Goal: Task Accomplishment & Management: Manage account settings

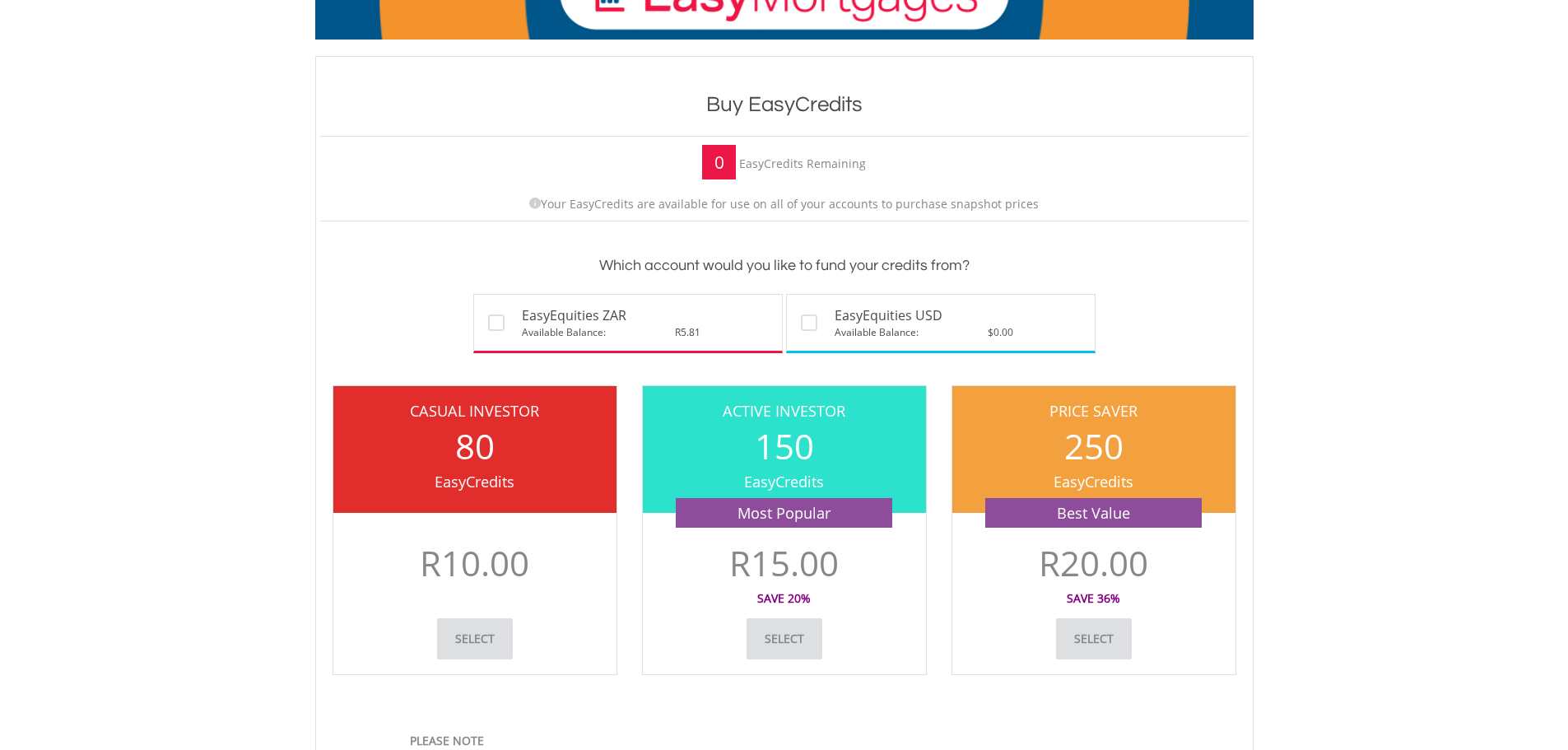
scroll to position [165, 0]
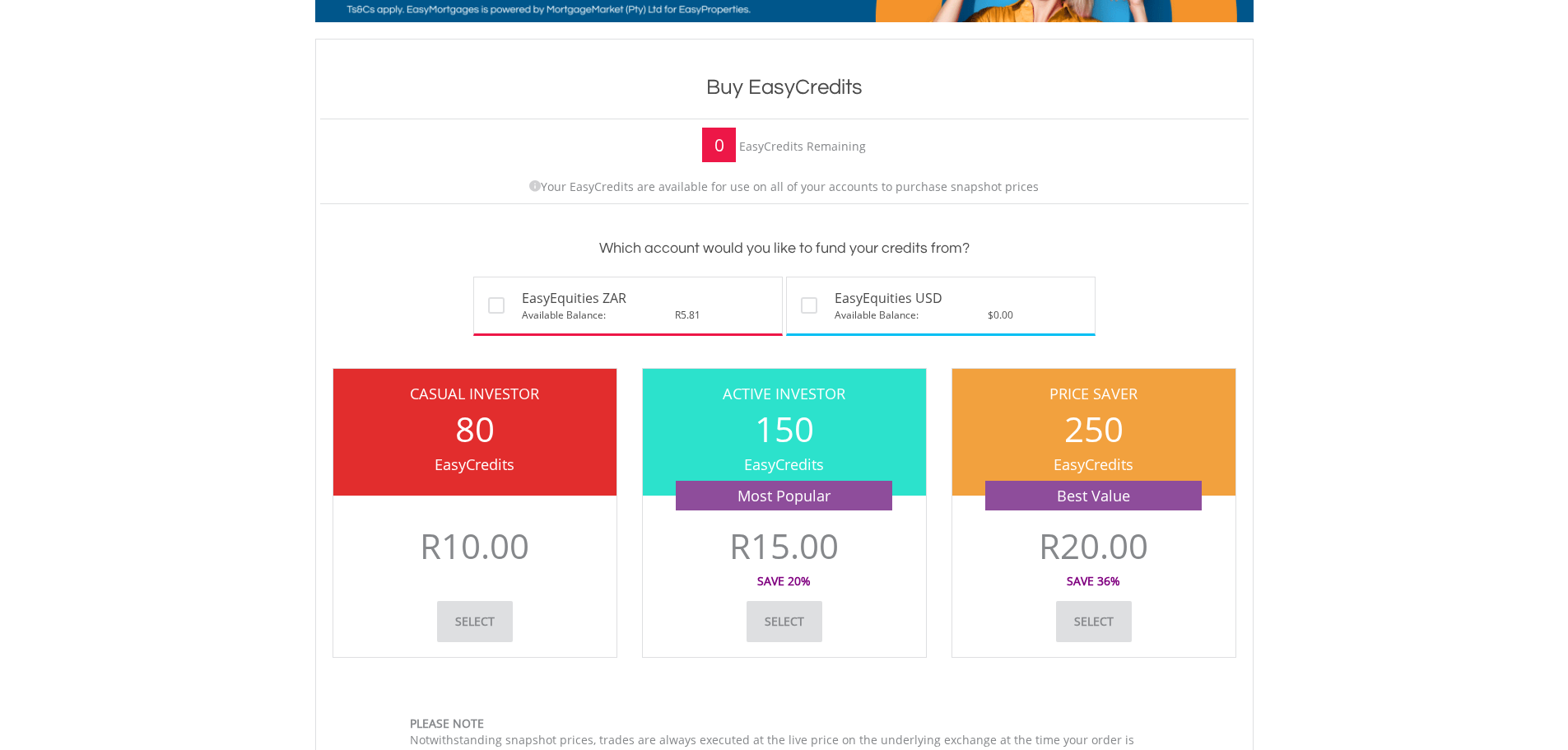
click at [559, 455] on div "EasyCredits" at bounding box center [475, 464] width 284 height 21
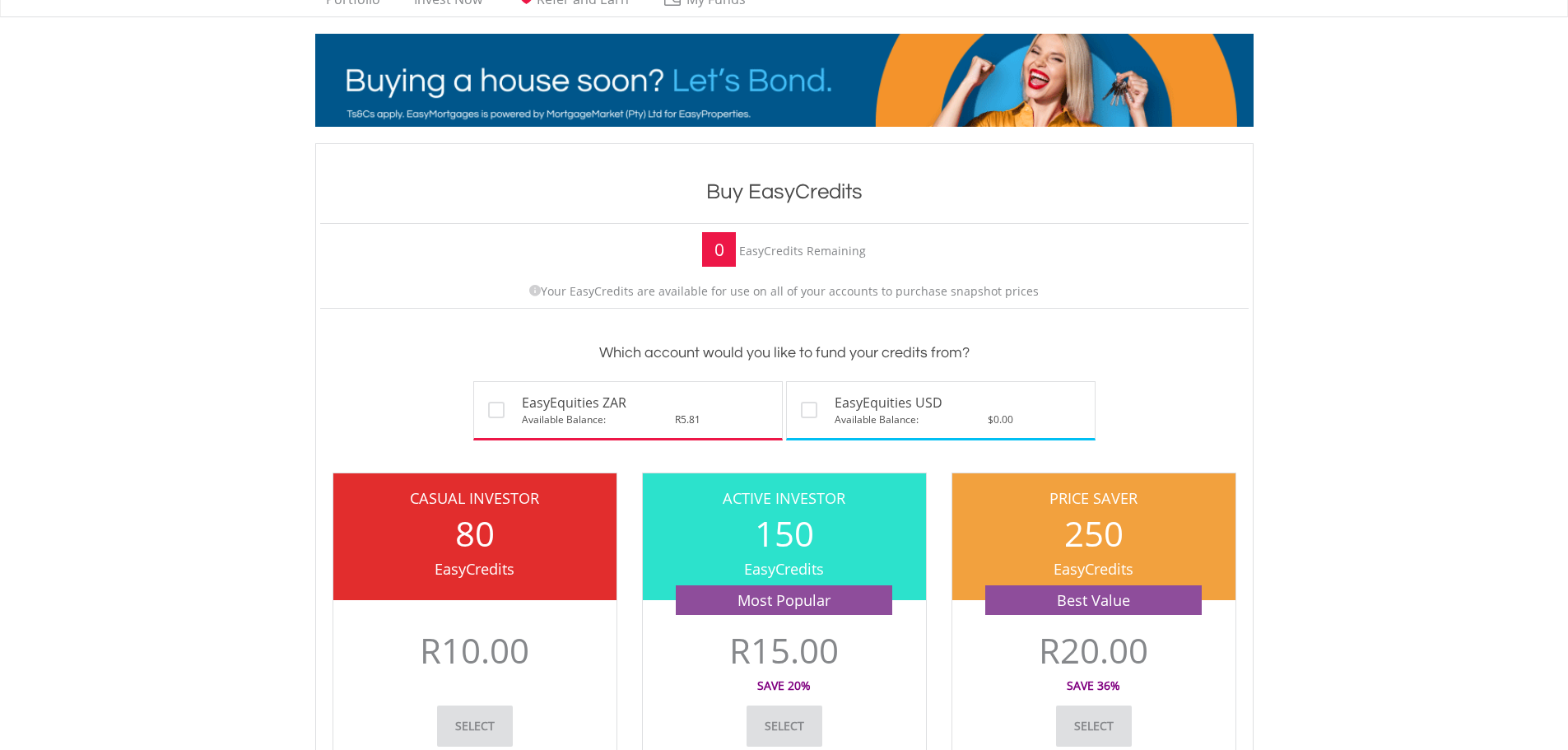
scroll to position [0, 0]
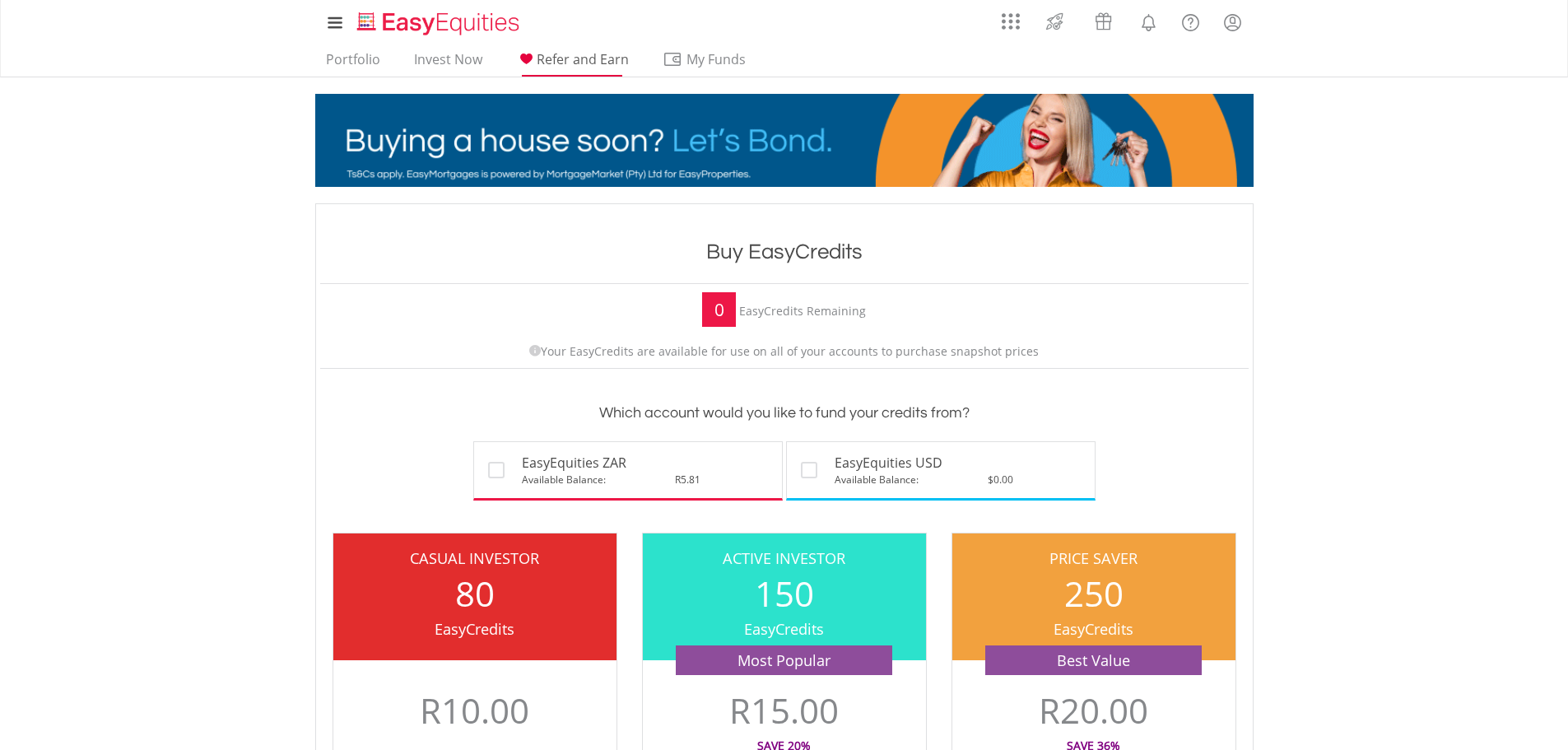
click at [581, 55] on span "Refer and Earn" at bounding box center [582, 59] width 92 height 18
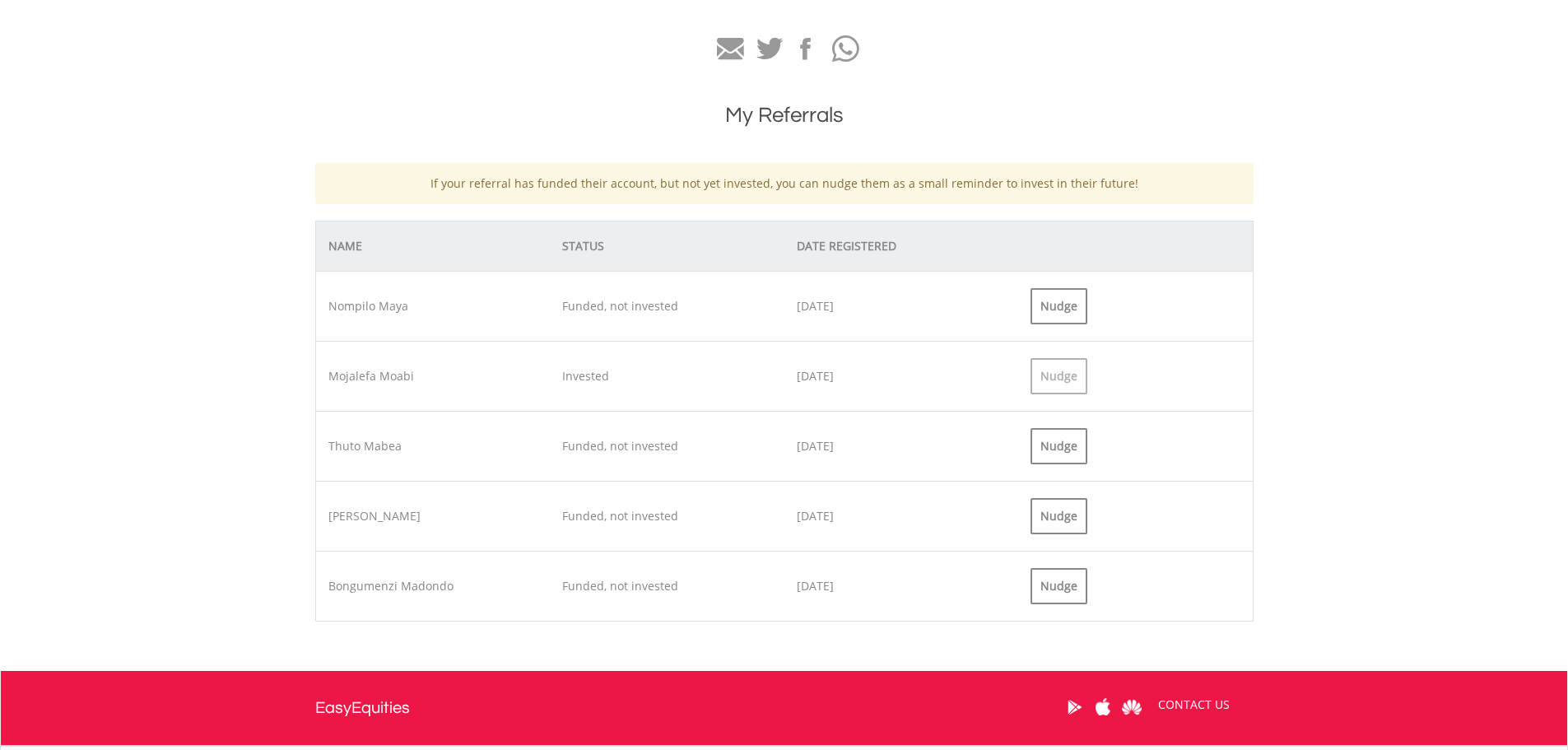
scroll to position [659, 0]
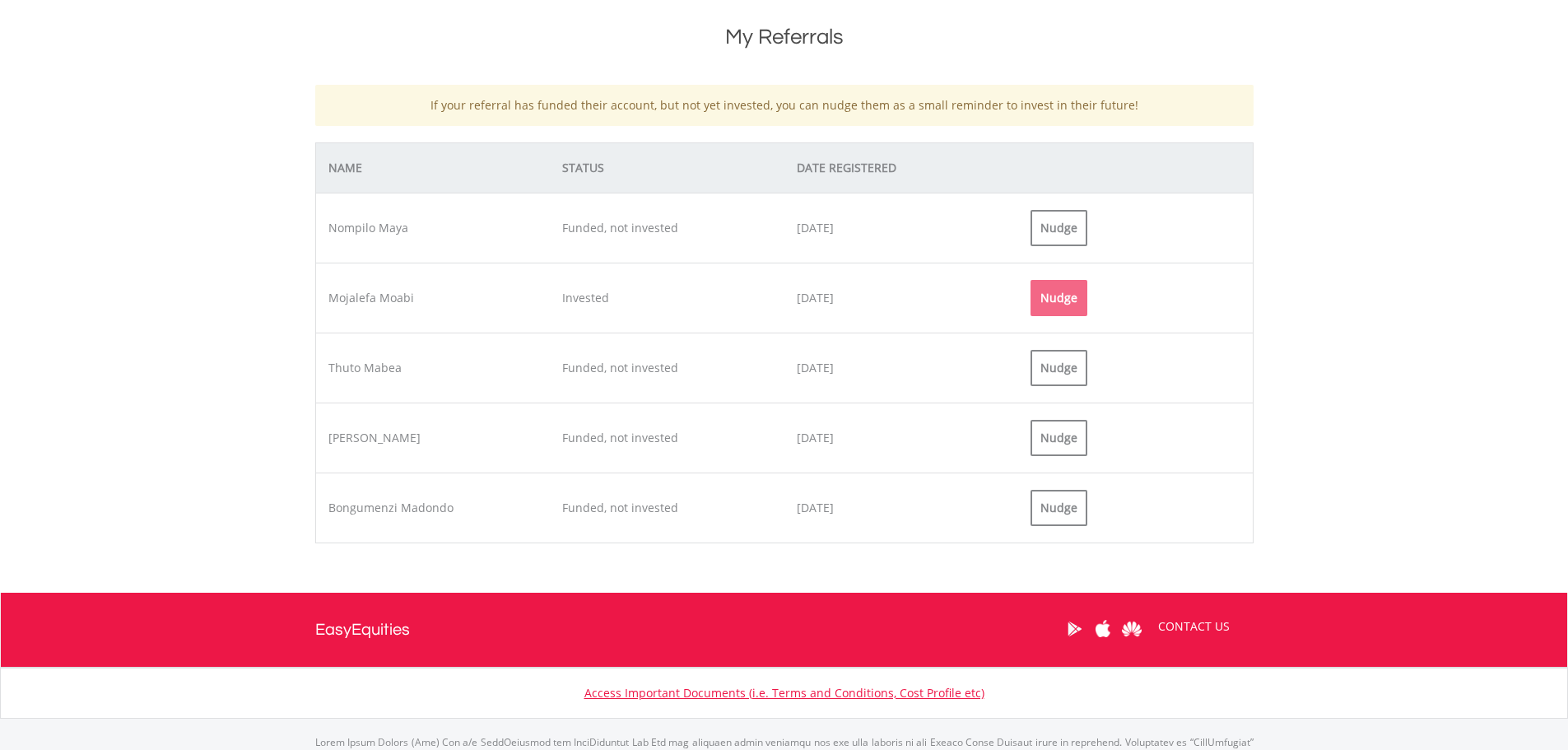
click at [1064, 296] on div "Nudge" at bounding box center [1059, 298] width 57 height 36
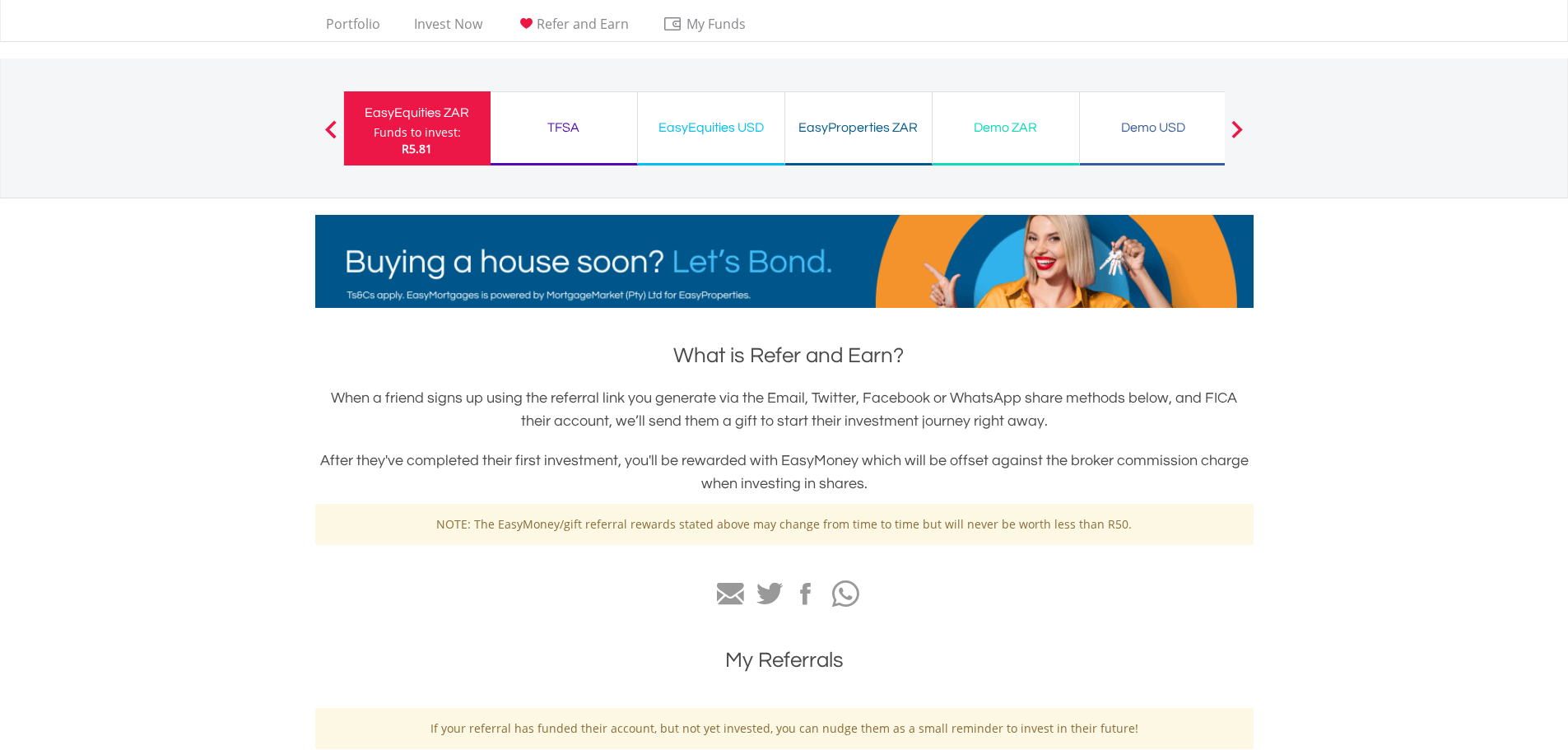
scroll to position [0, 0]
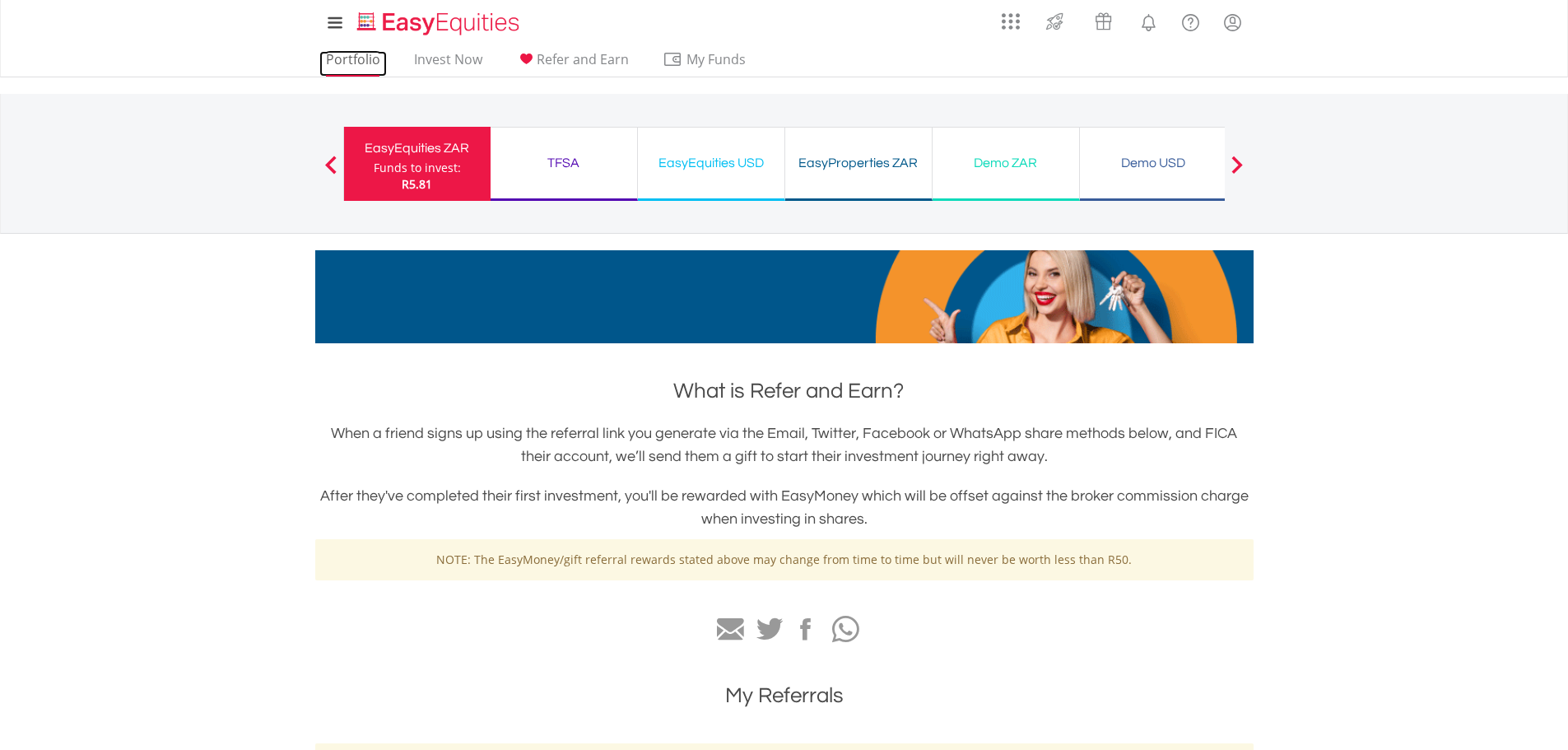
click at [362, 52] on link "Portfolio" at bounding box center [353, 64] width 68 height 26
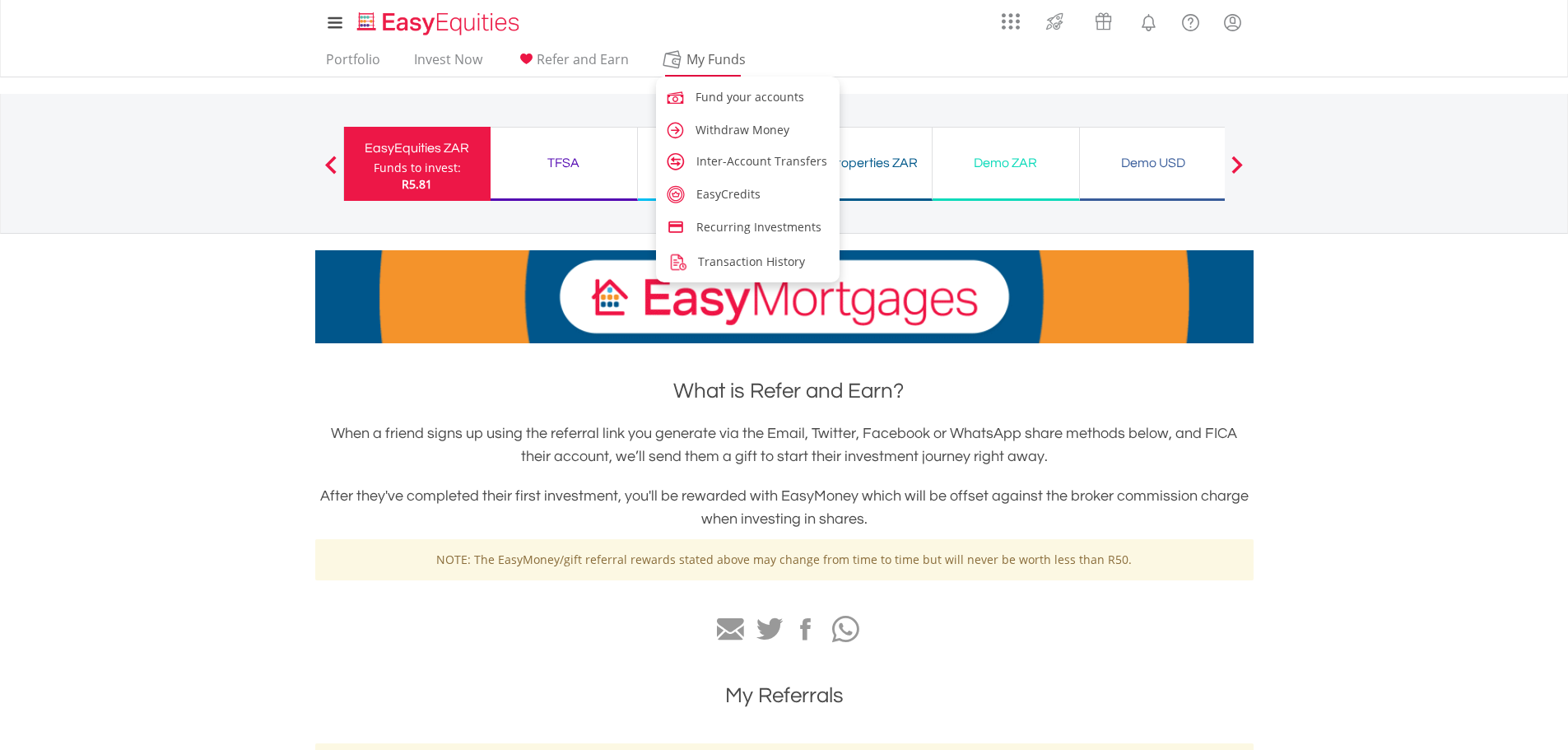
click at [707, 63] on span "My Funds" at bounding box center [715, 59] width 108 height 21
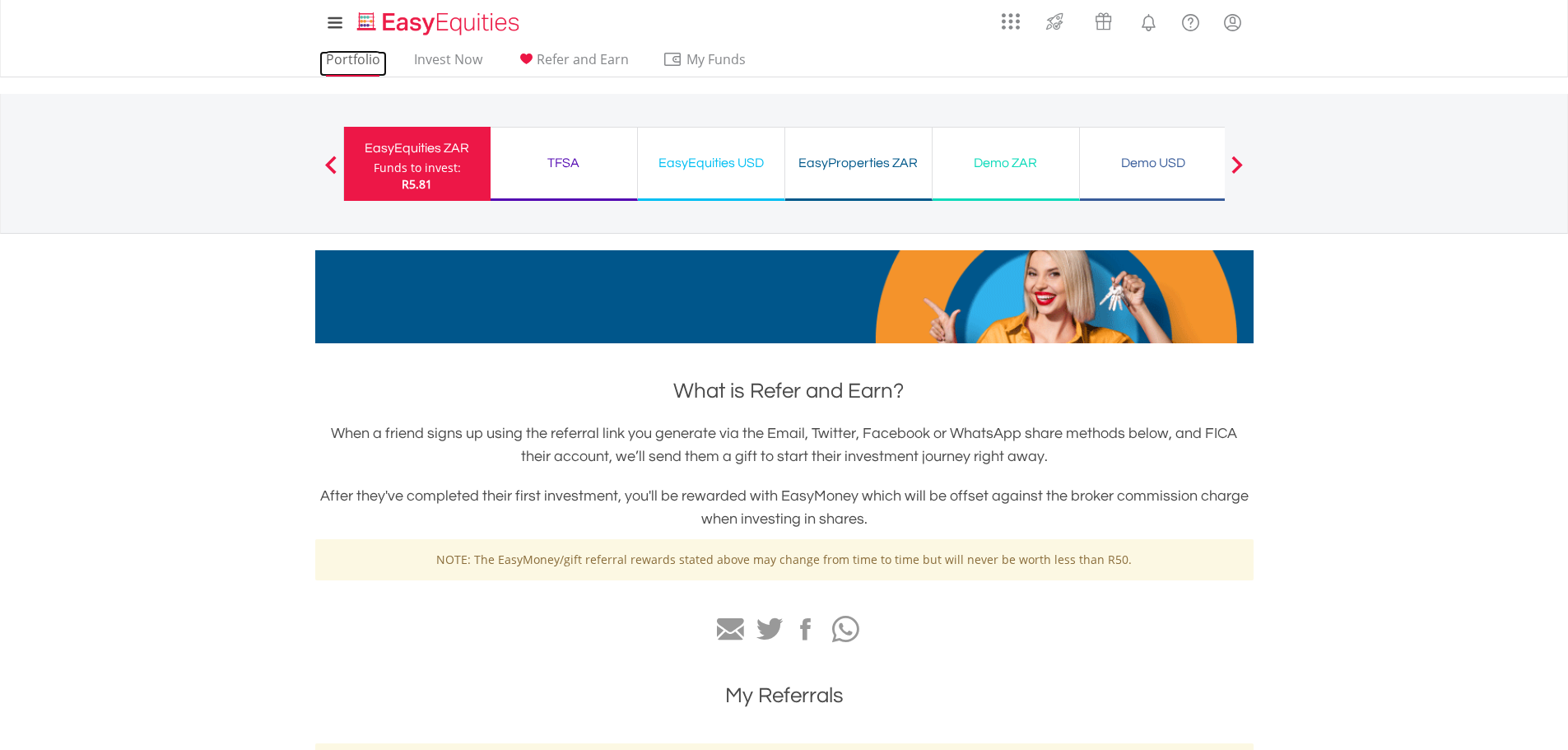
click at [329, 61] on link "Portfolio" at bounding box center [353, 64] width 68 height 26
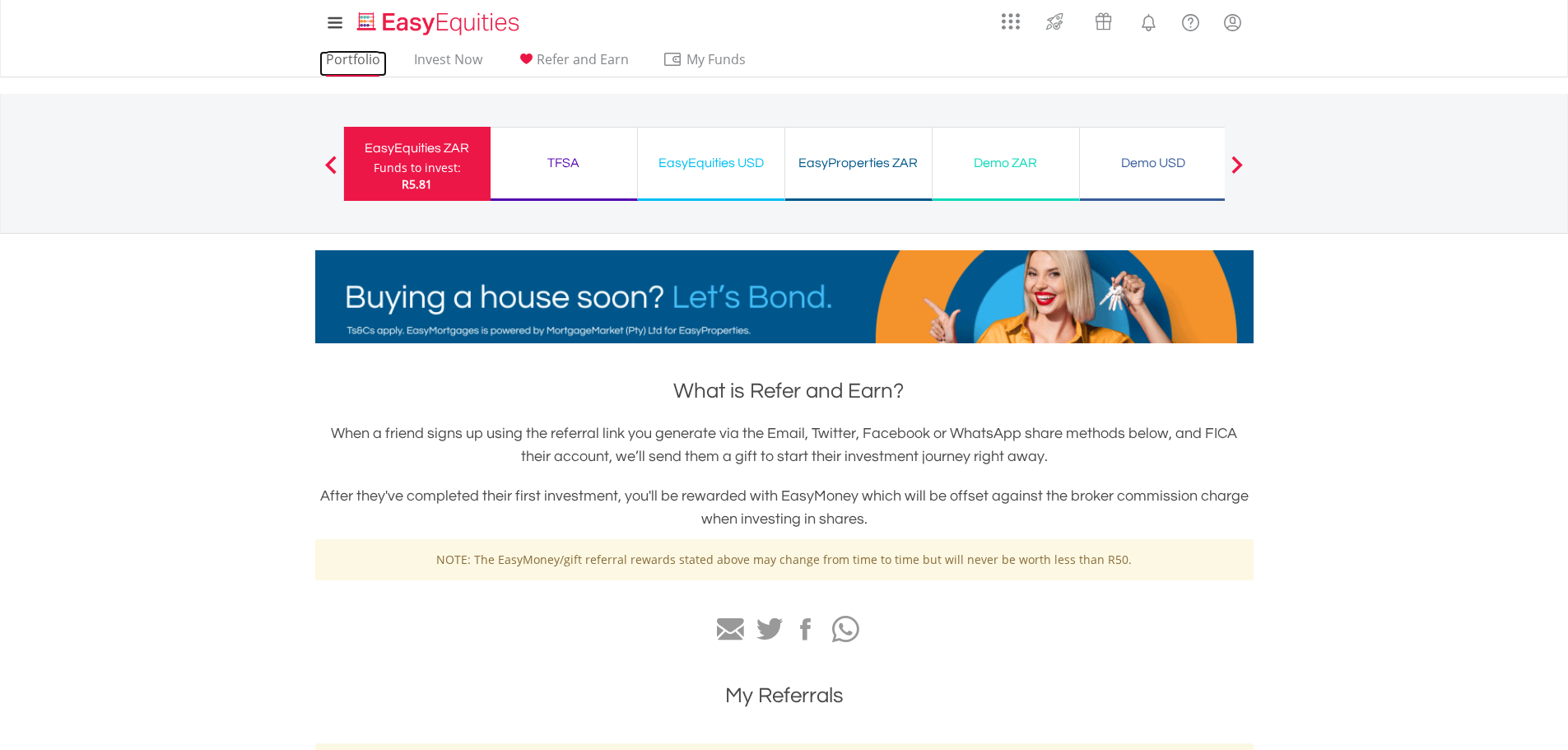
click at [347, 63] on link "Portfolio" at bounding box center [353, 64] width 68 height 26
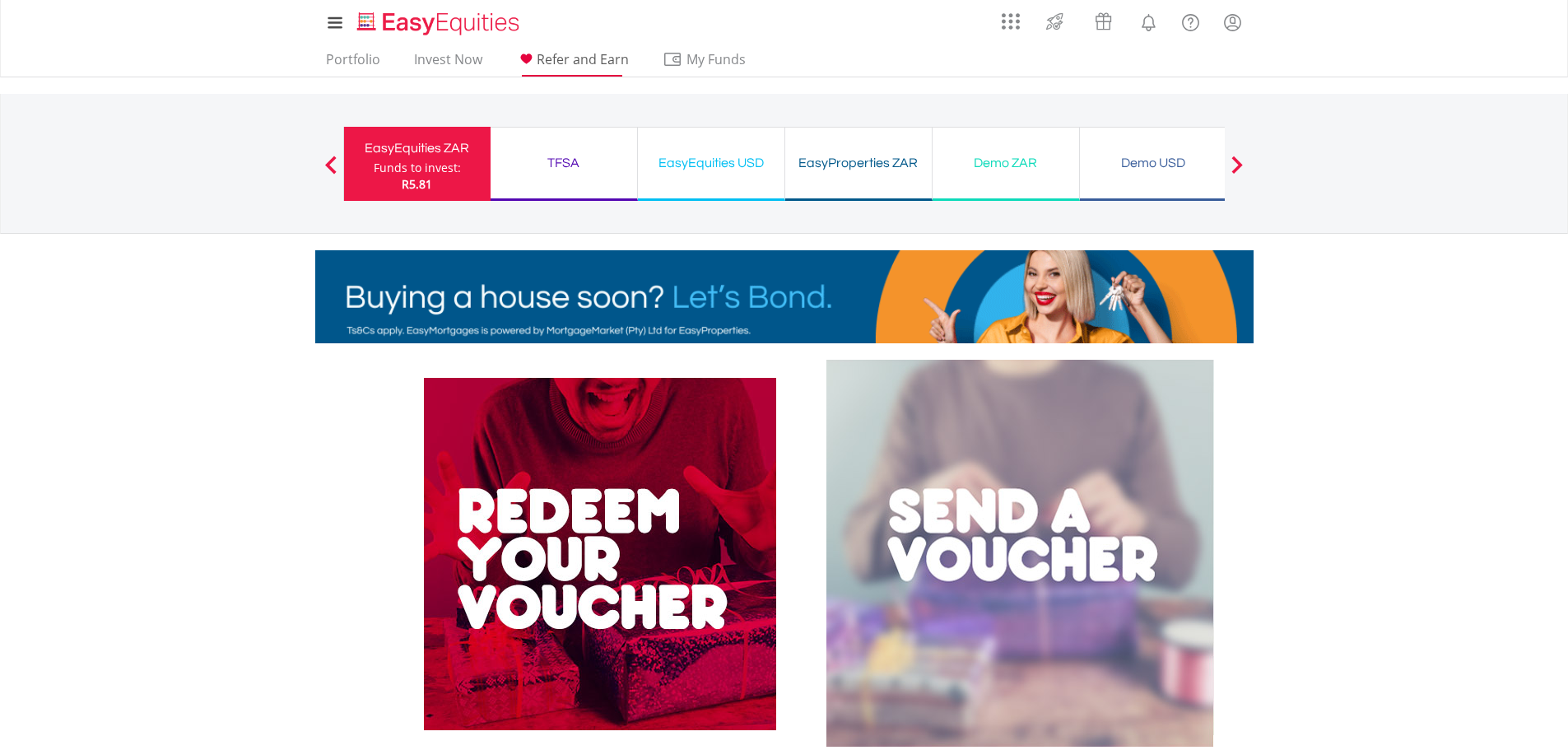
click at [584, 64] on span "Refer and Earn" at bounding box center [582, 59] width 92 height 18
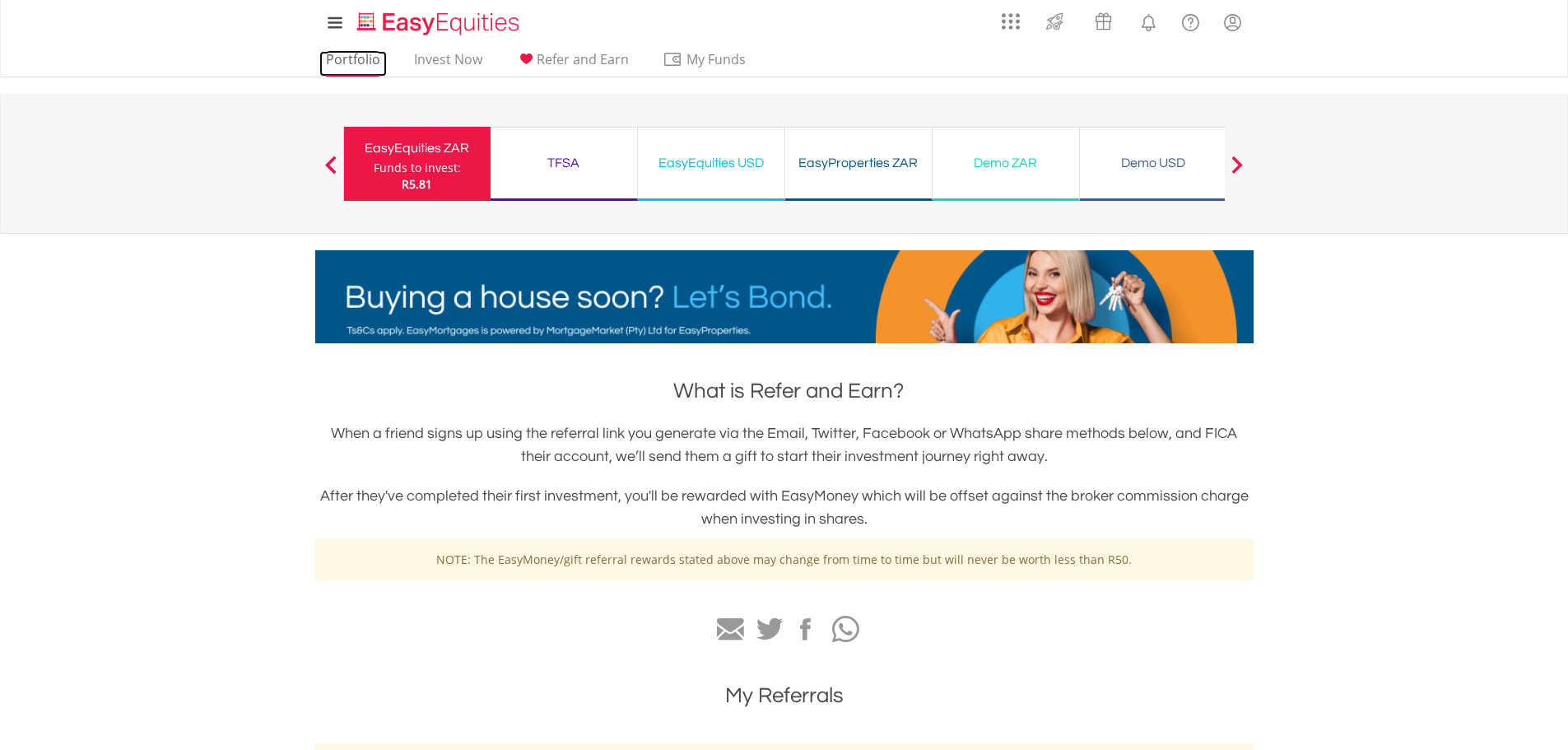
click at [344, 65] on link "Portfolio" at bounding box center [353, 64] width 68 height 26
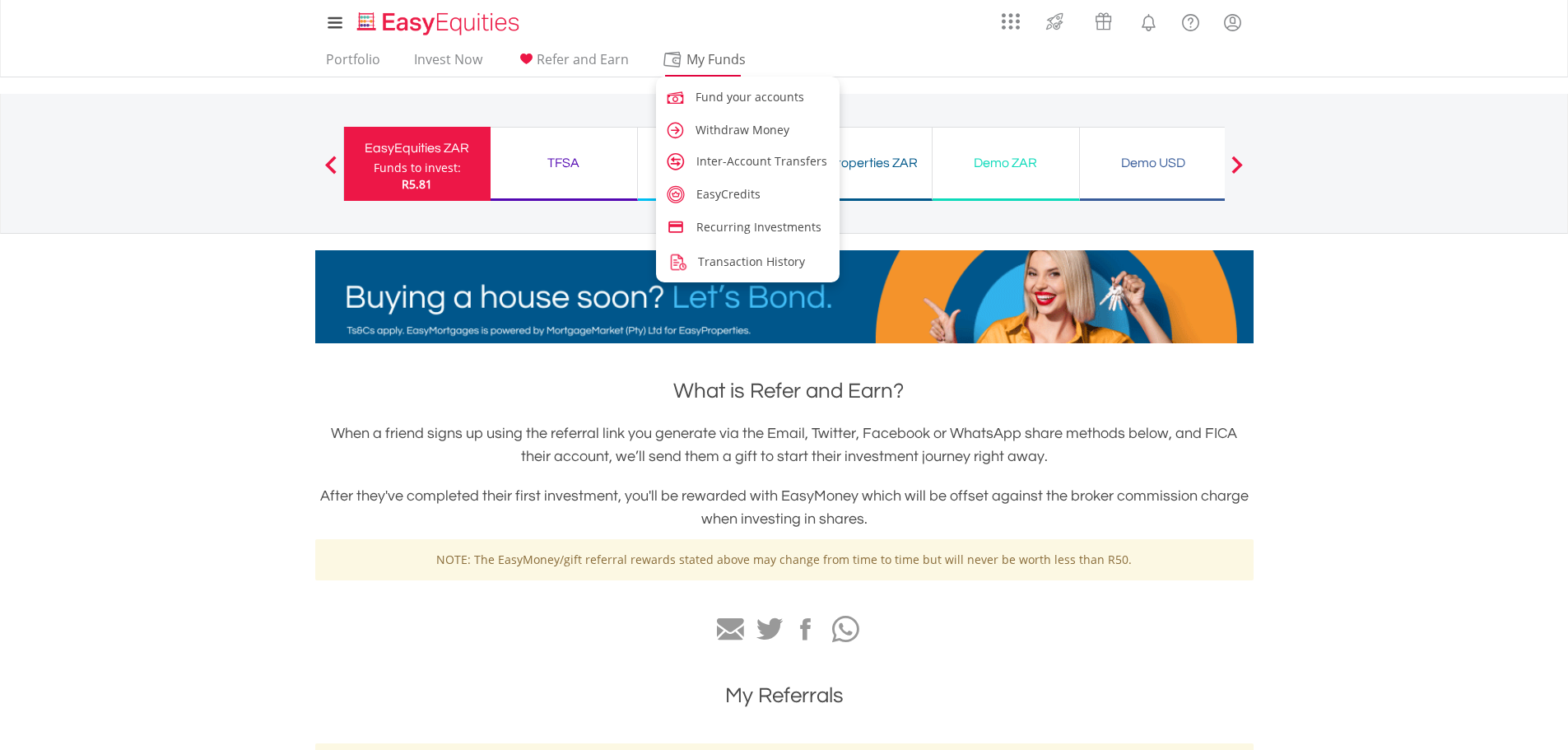
click at [687, 64] on span "My Funds" at bounding box center [715, 59] width 108 height 21
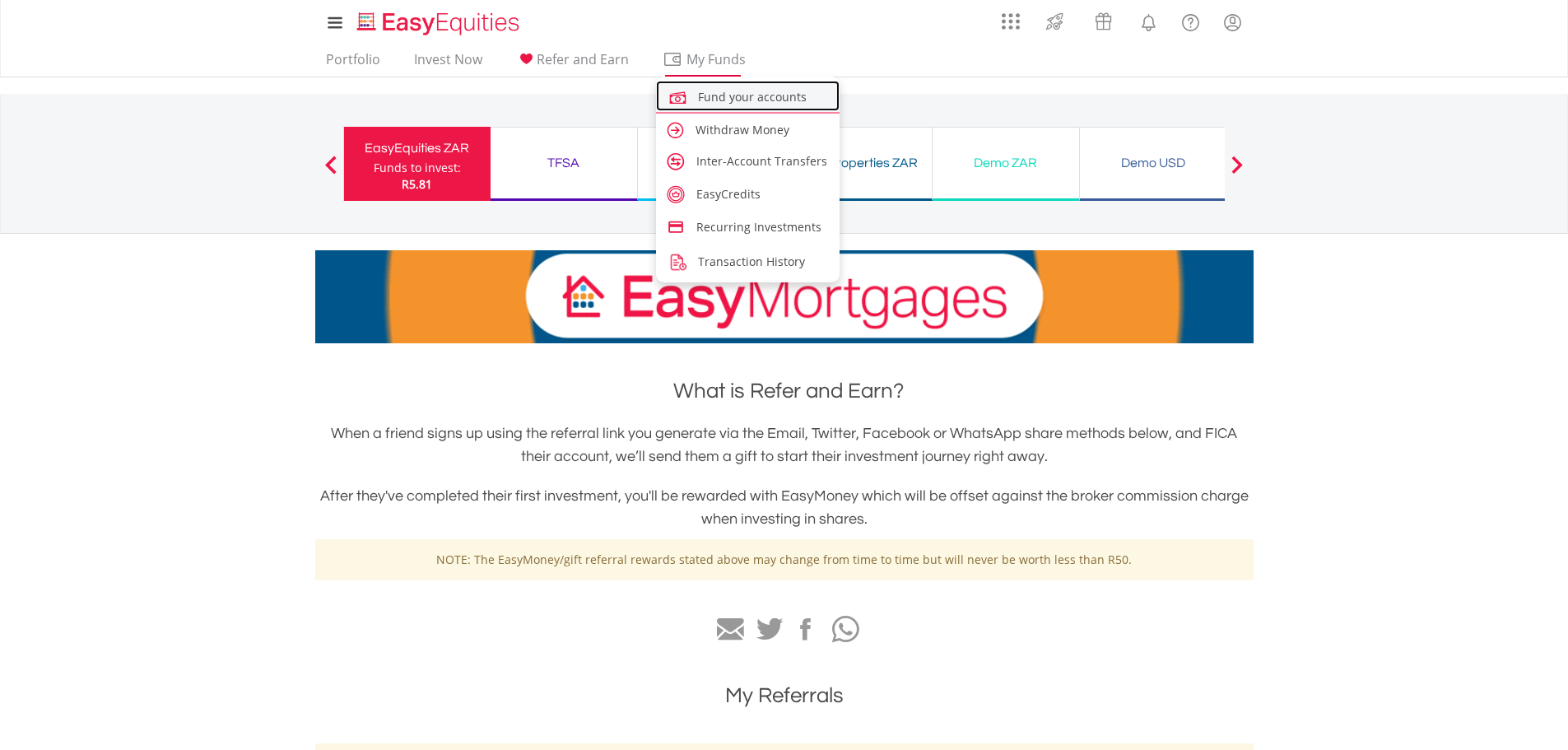
click at [708, 92] on span "Fund your accounts" at bounding box center [752, 96] width 108 height 15
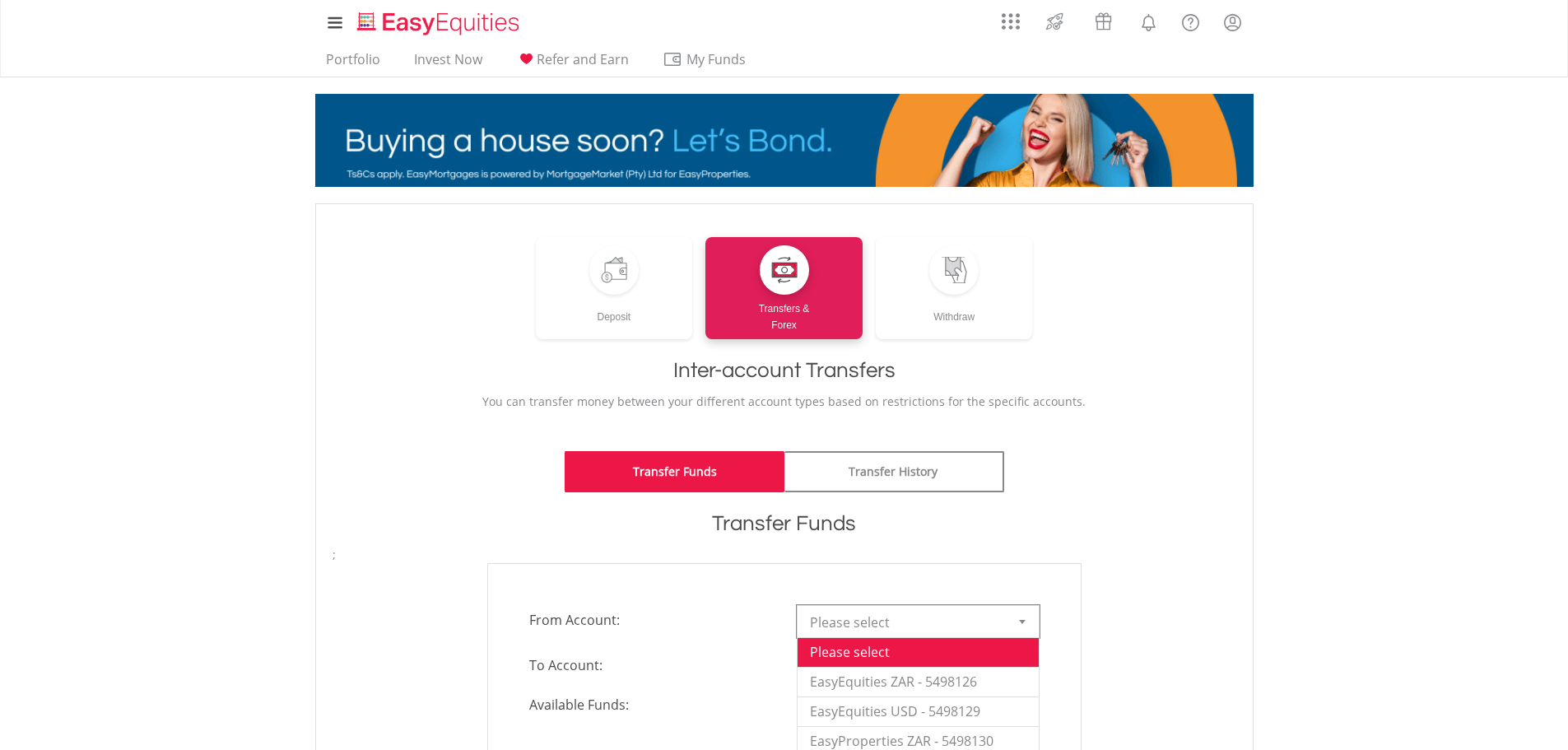
click at [1019, 624] on div at bounding box center [1022, 622] width 33 height 31
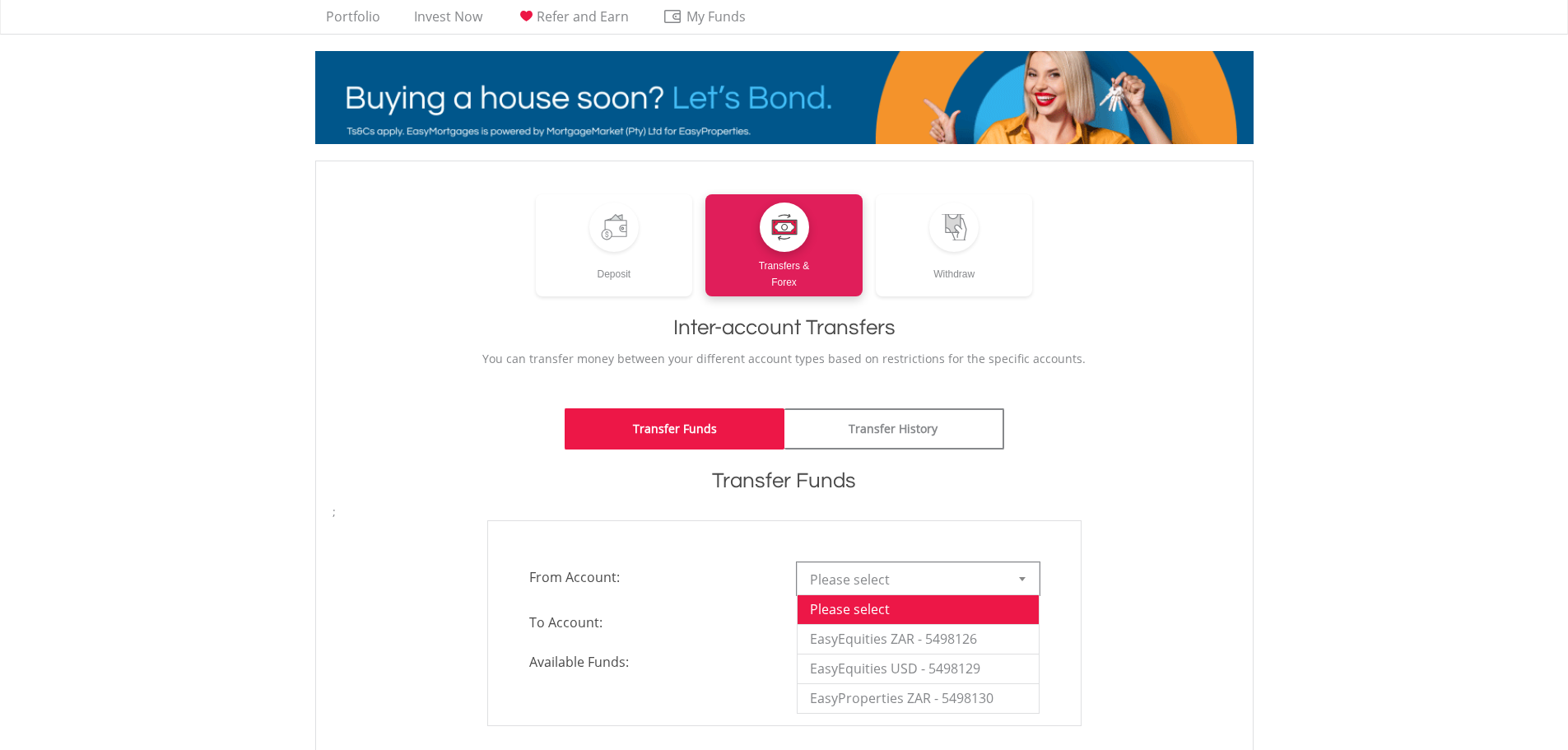
scroll to position [82, 0]
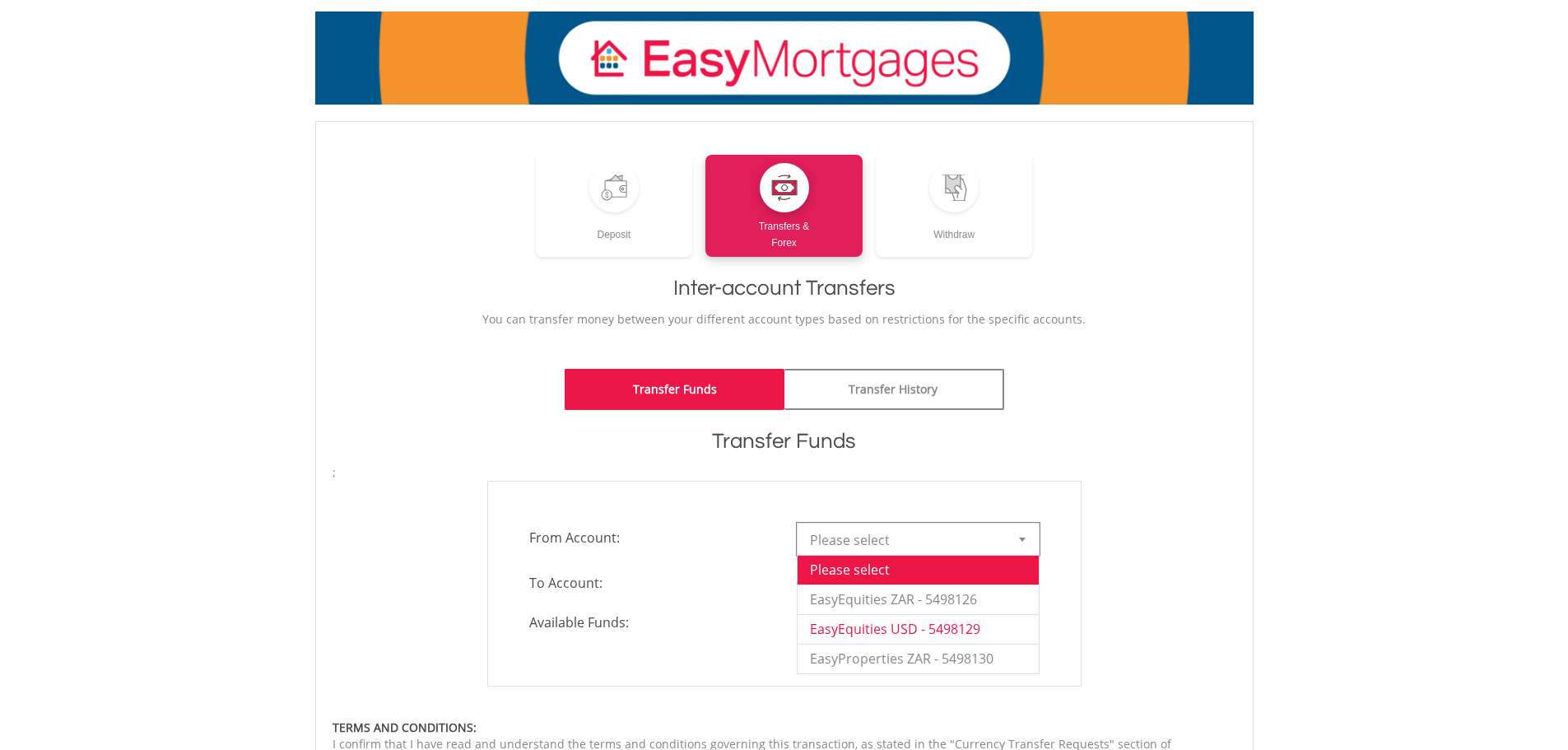
click at [974, 638] on li "EasyEquities USD - 5498129" at bounding box center [917, 628] width 241 height 30
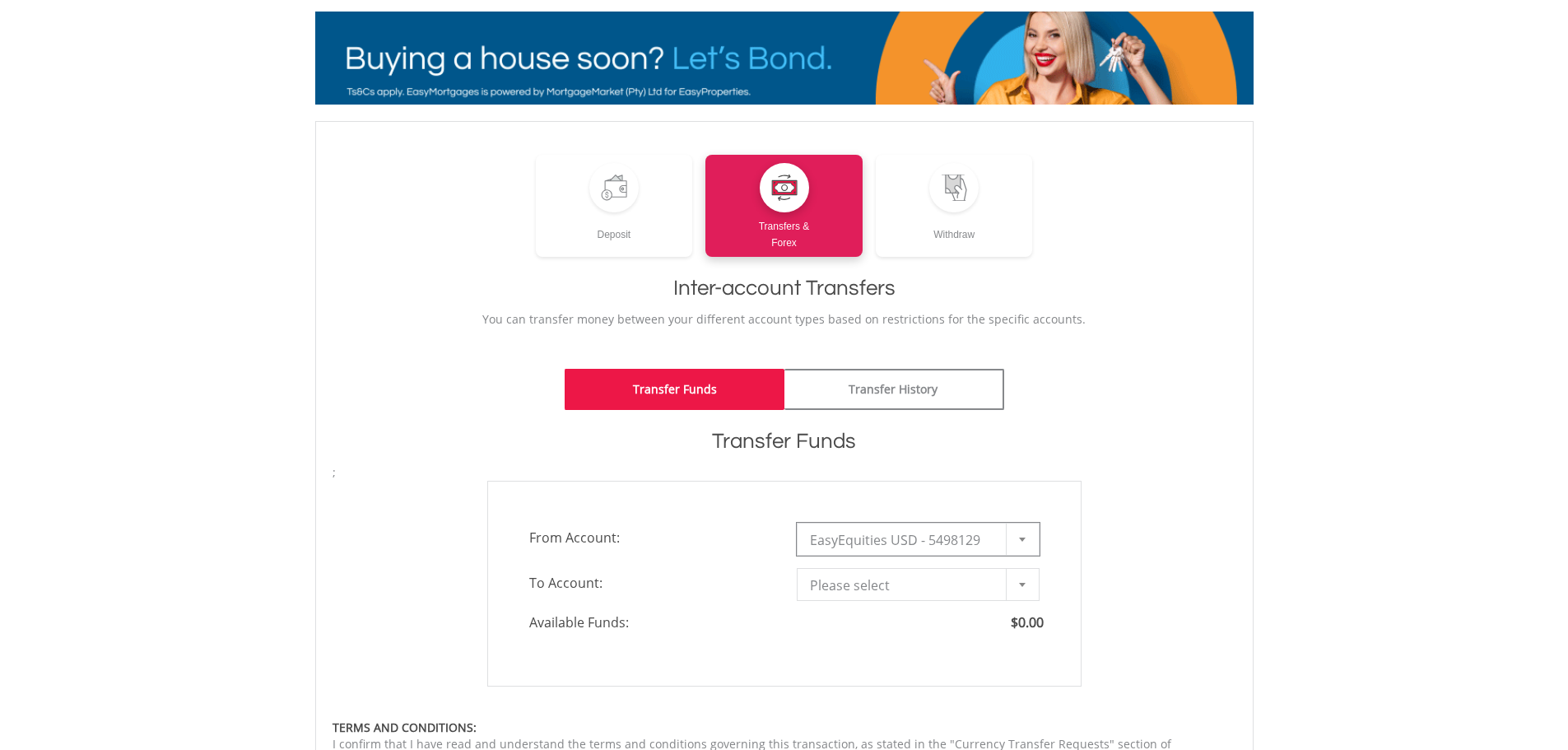
click at [1043, 541] on span "**********" at bounding box center [917, 539] width 267 height 33
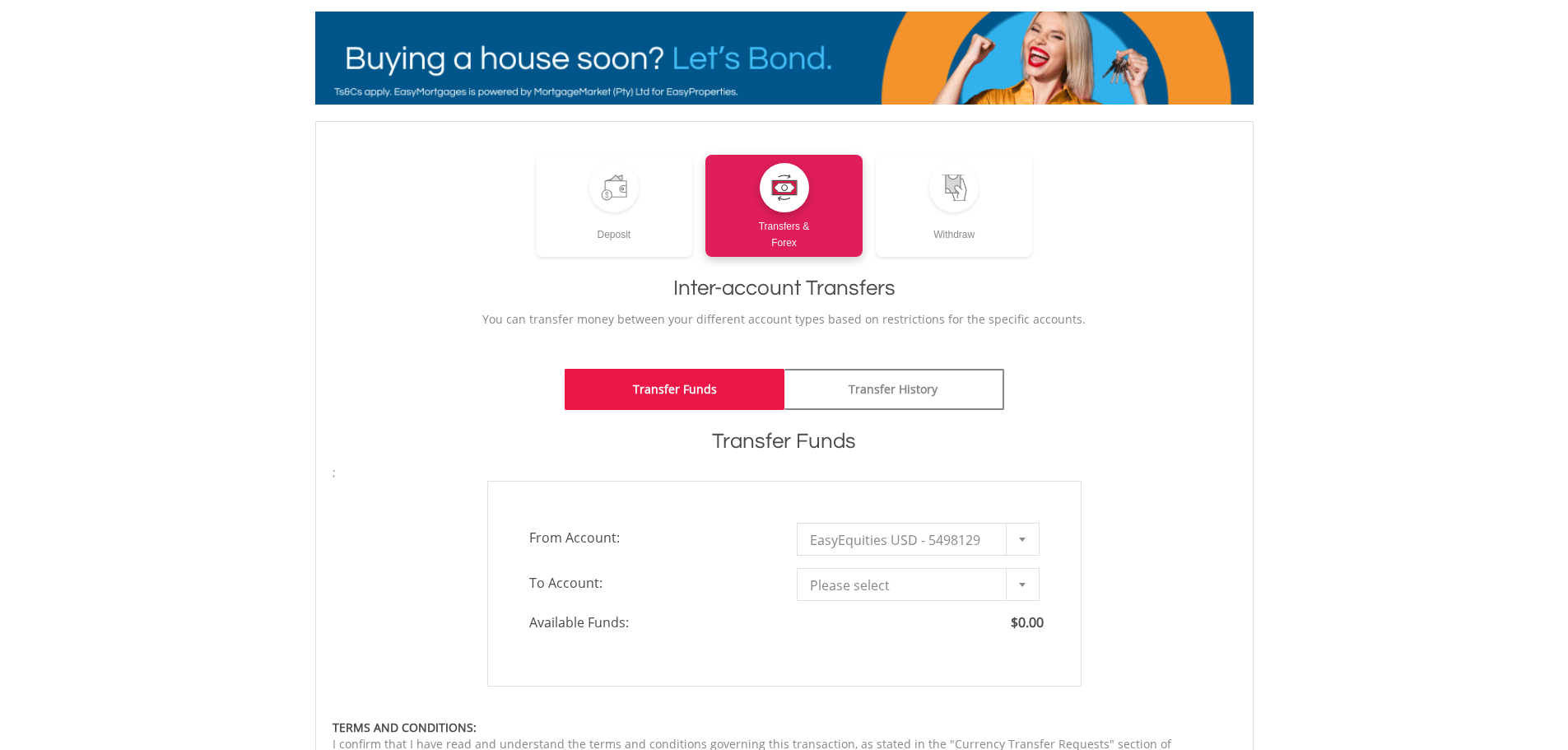
click at [1018, 543] on div at bounding box center [1022, 539] width 33 height 31
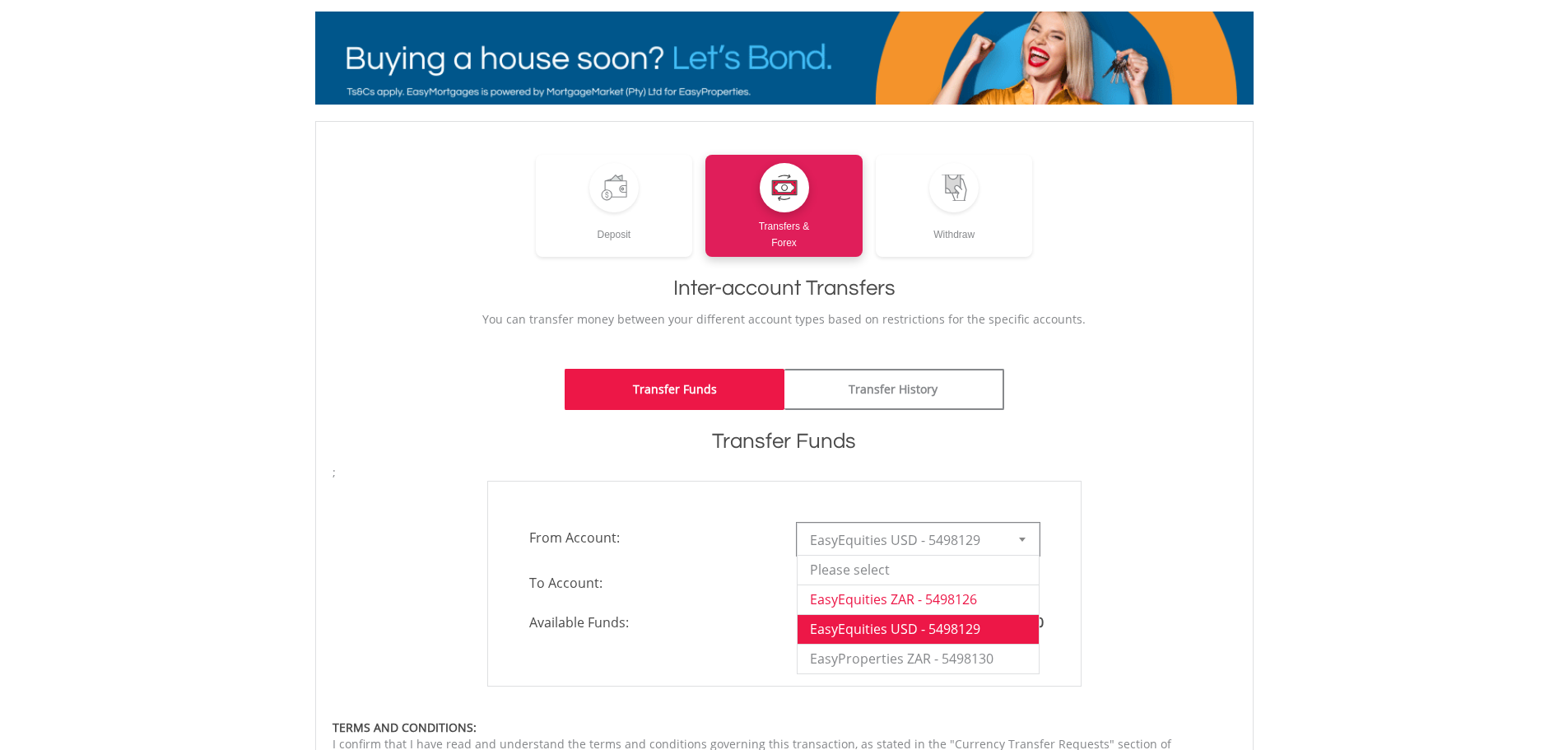
click at [973, 588] on li "EasyEquities ZAR - 5498126" at bounding box center [917, 599] width 241 height 30
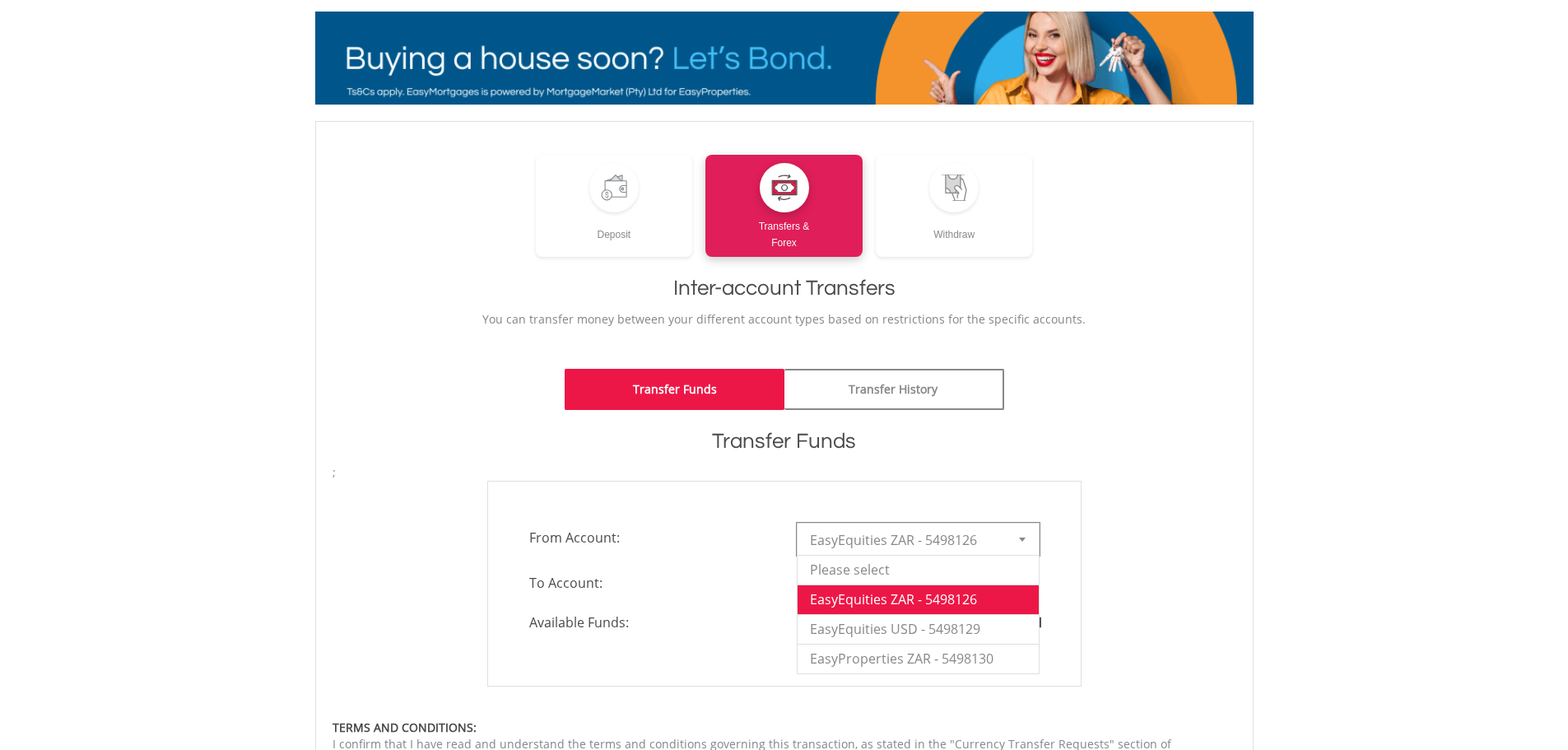
click at [1029, 545] on div at bounding box center [1022, 539] width 33 height 31
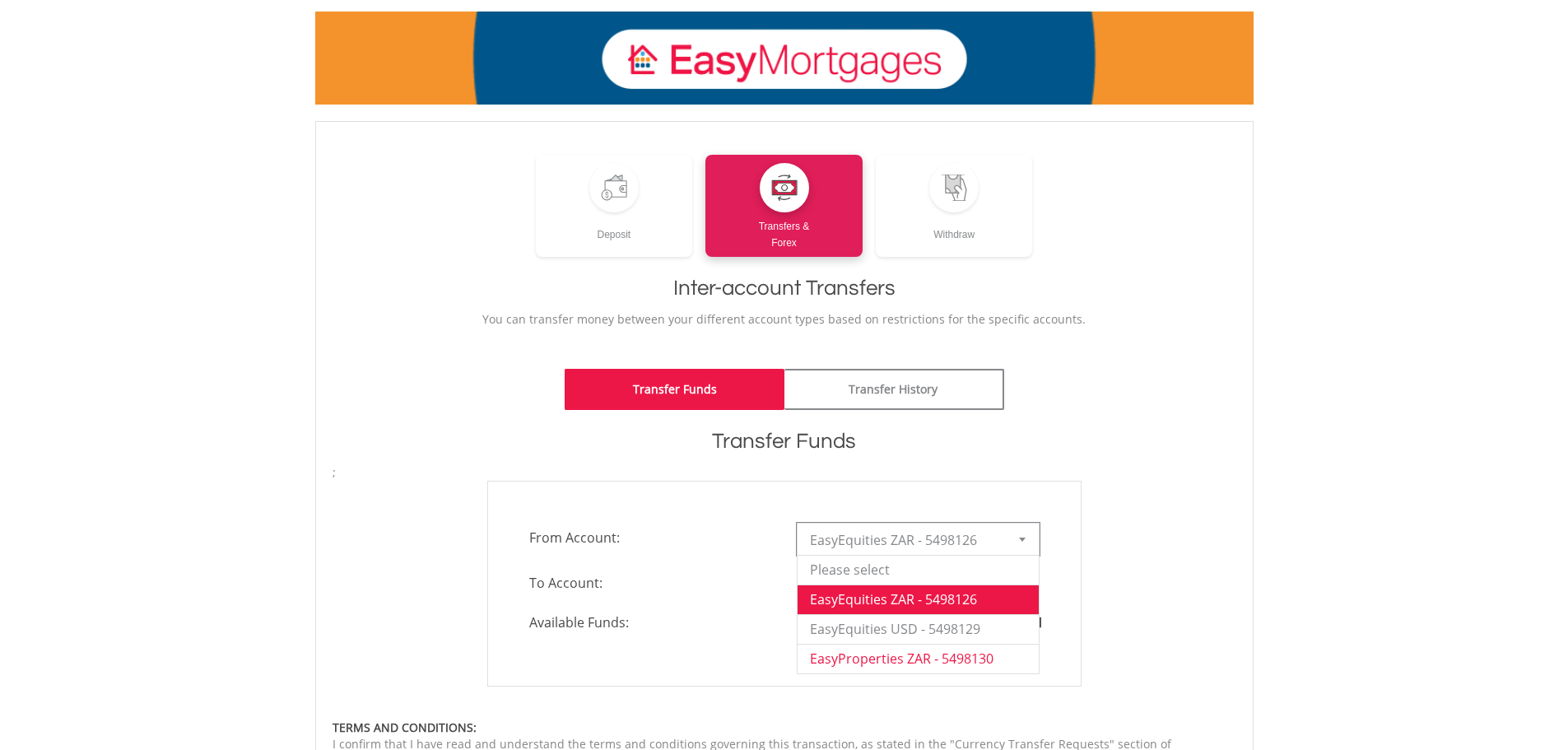
click at [970, 647] on li "EasyProperties ZAR - 5498130" at bounding box center [917, 658] width 241 height 30
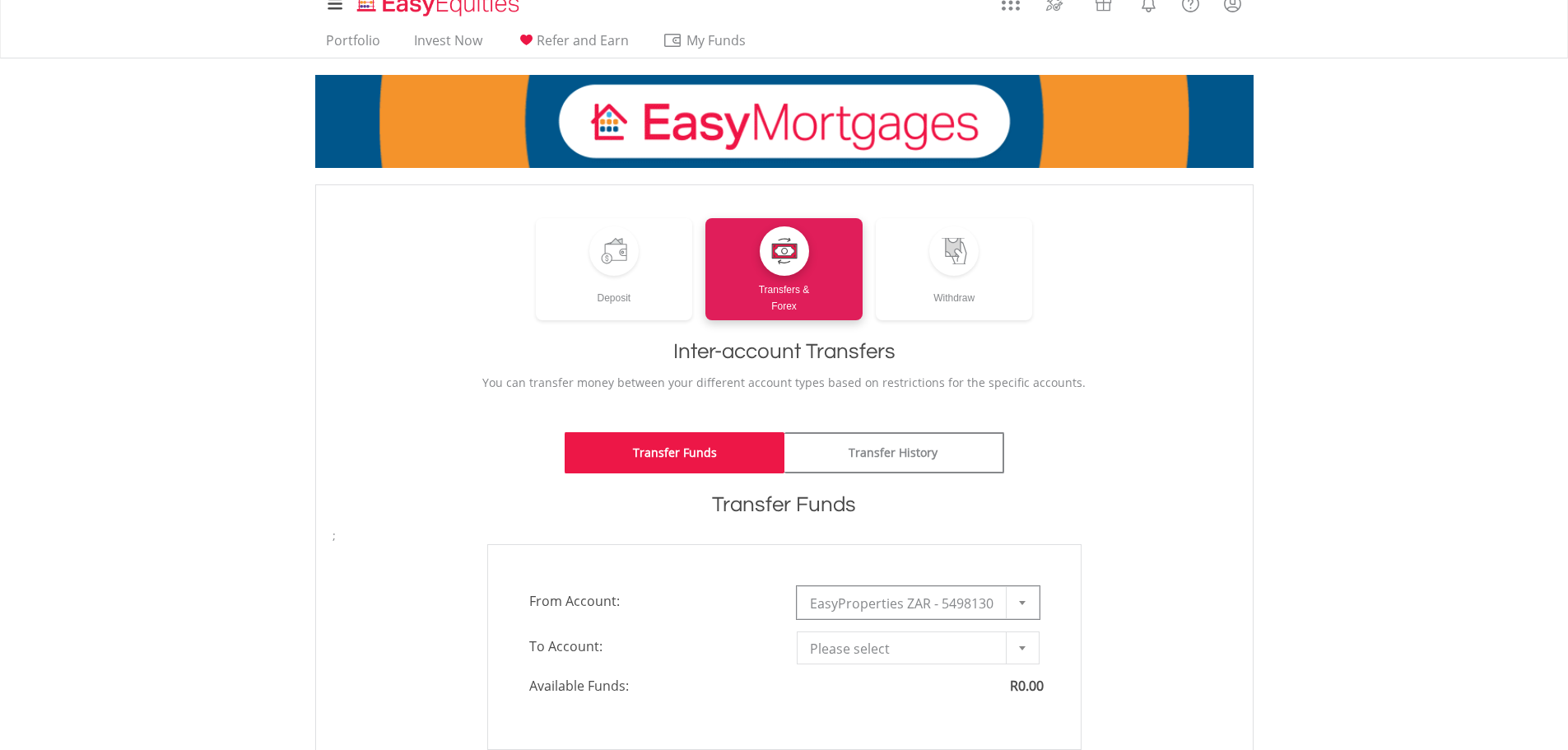
scroll to position [0, 0]
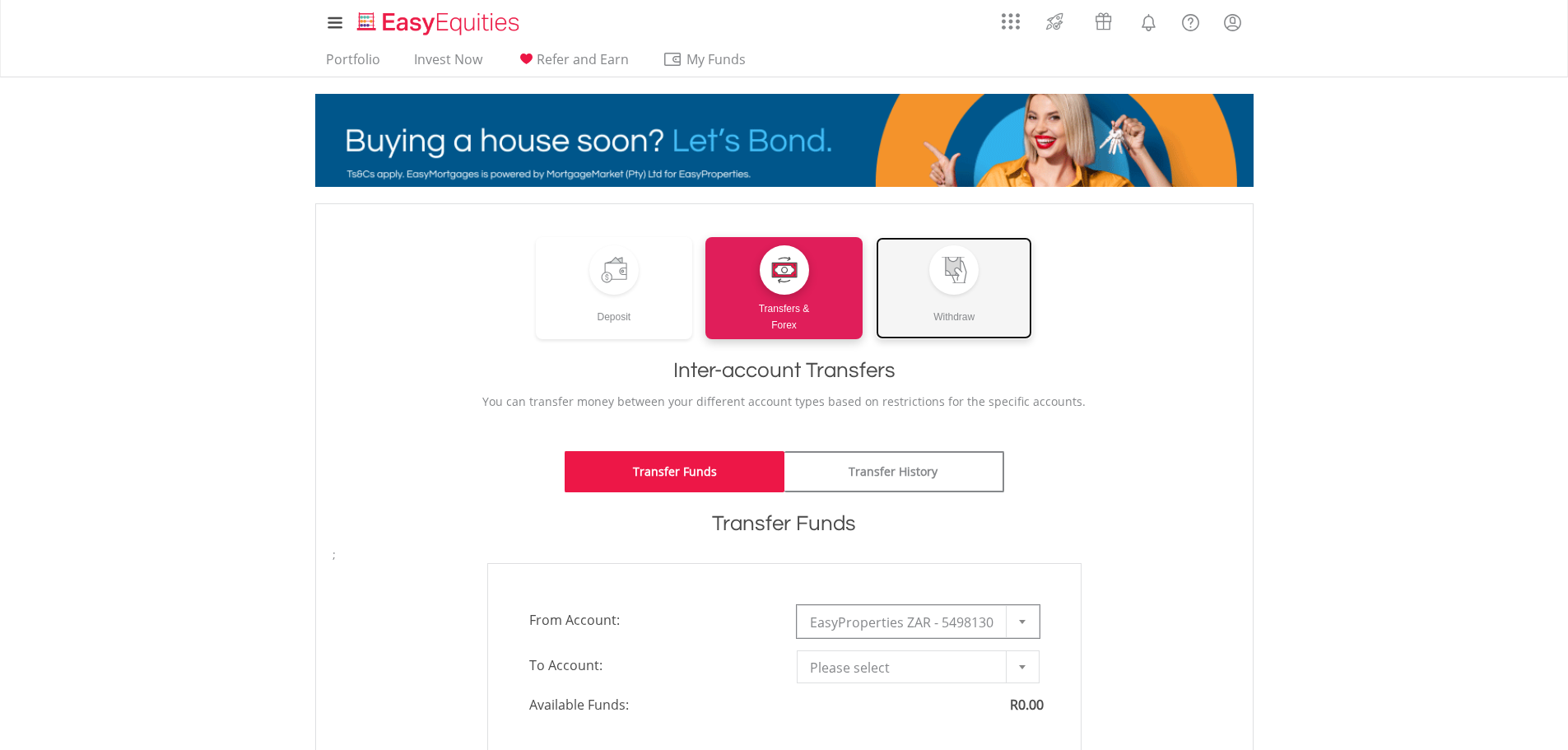
click at [954, 300] on div "Withdraw" at bounding box center [953, 310] width 157 height 30
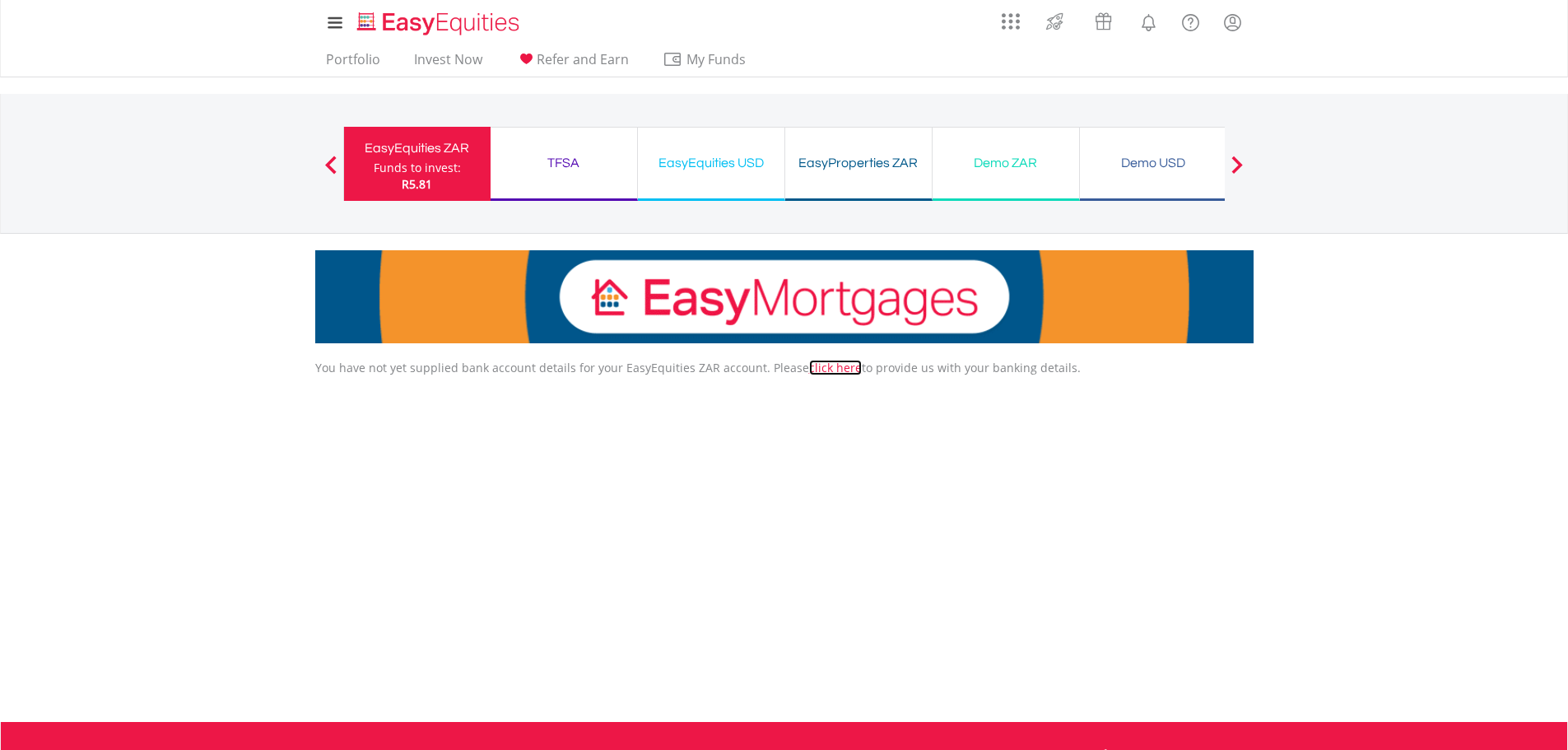
click at [821, 366] on link "click here" at bounding box center [834, 367] width 52 height 15
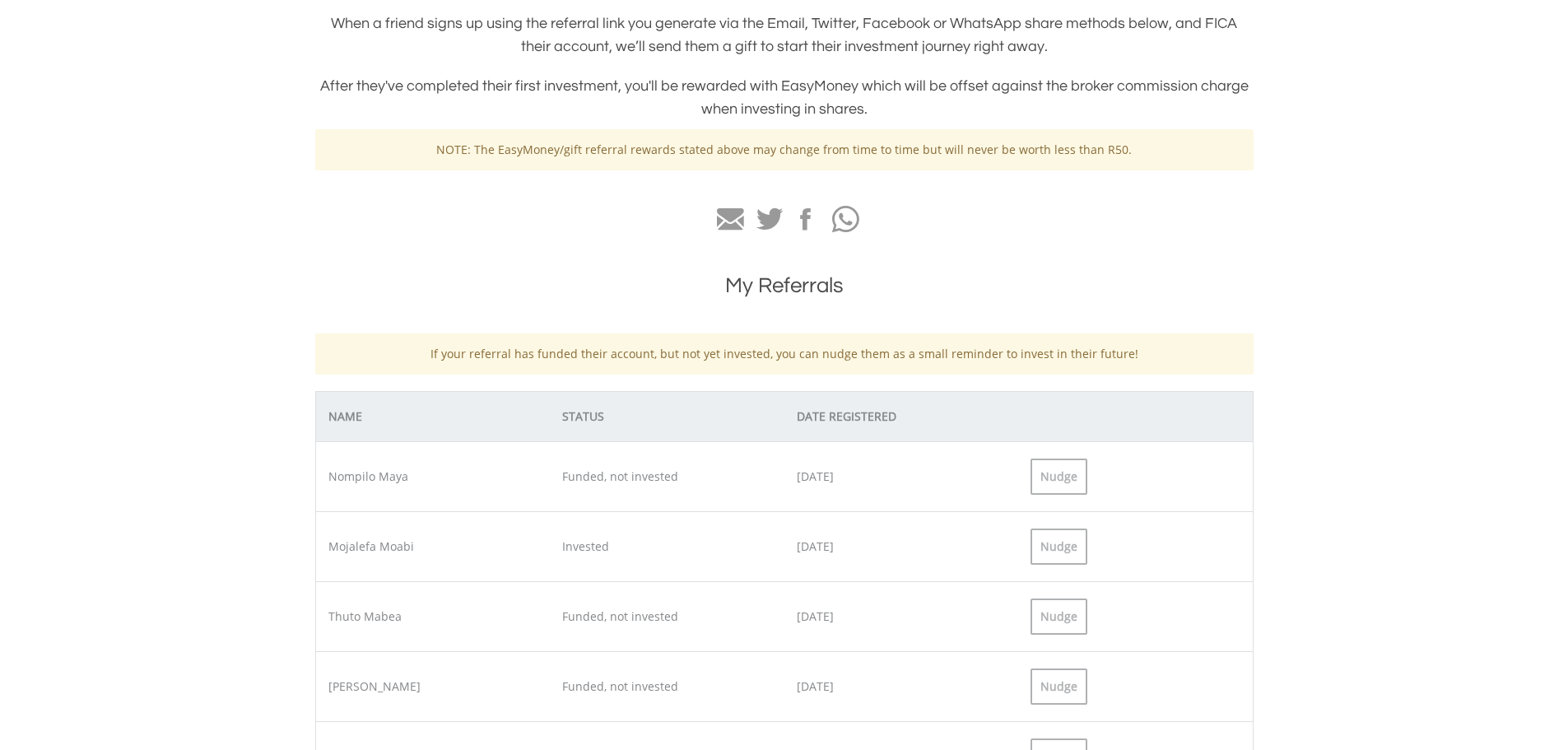
scroll to position [81, 0]
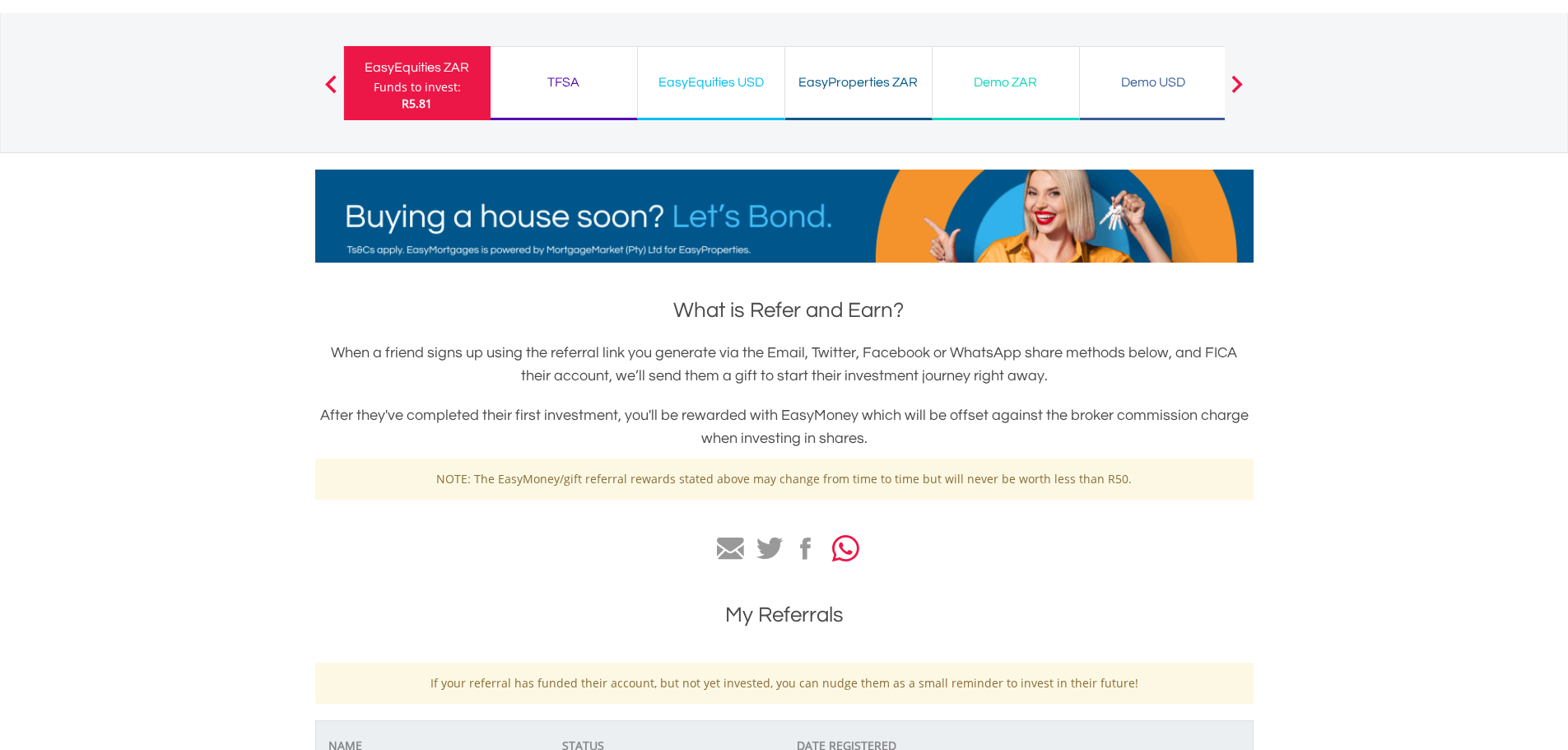
click at [841, 555] on icon "button" at bounding box center [845, 548] width 28 height 30
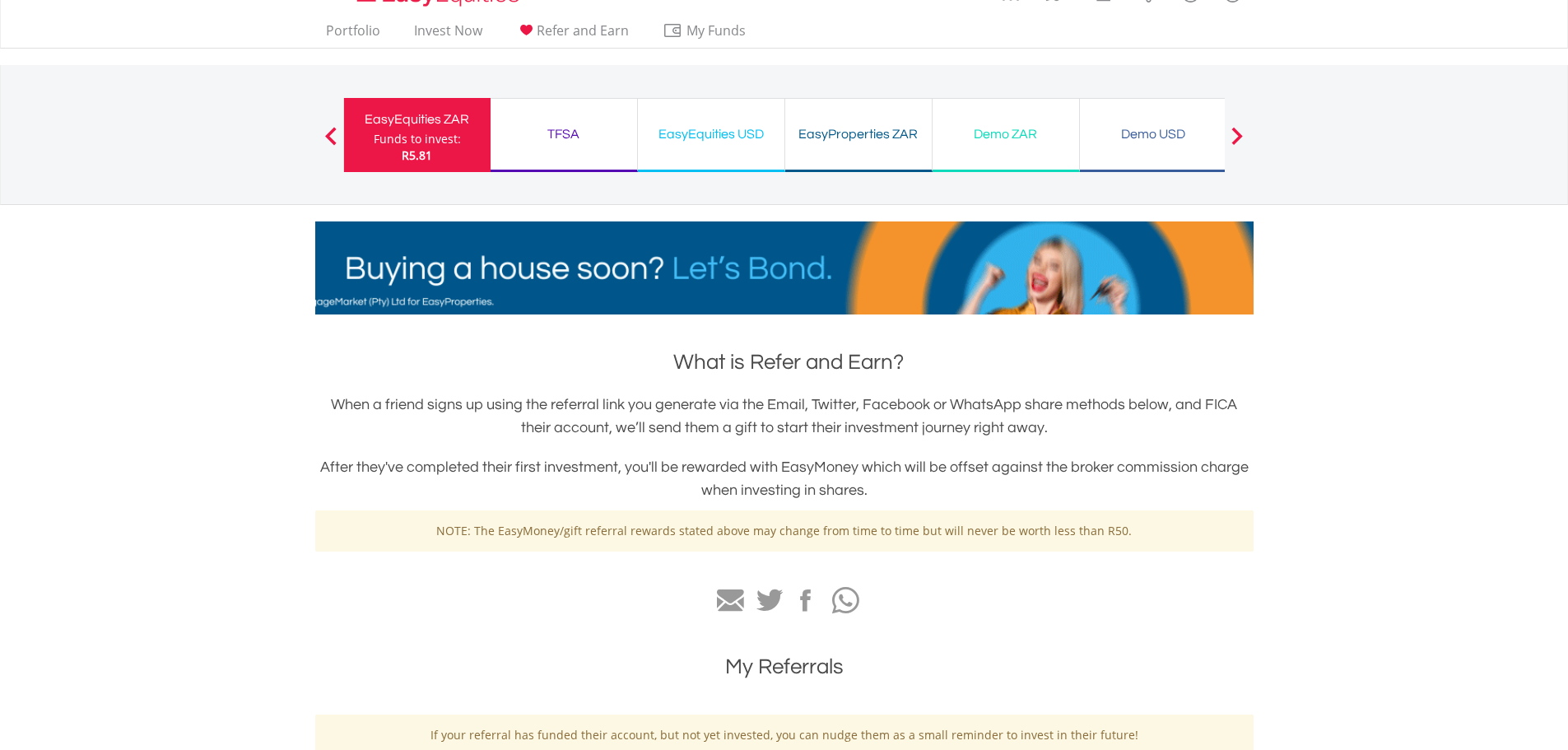
scroll to position [0, 0]
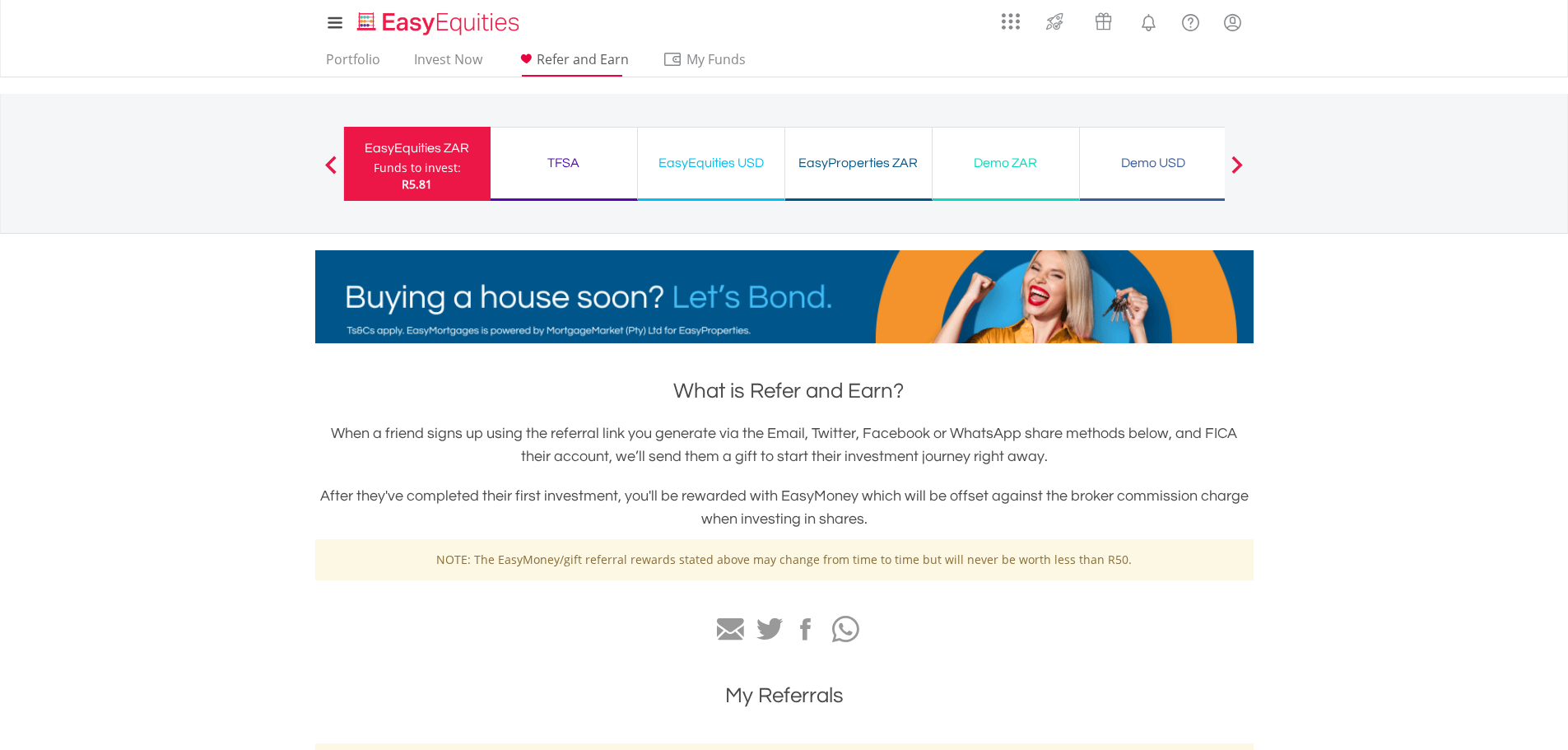
click at [563, 64] on span "Refer and Earn" at bounding box center [582, 59] width 92 height 18
click at [350, 57] on link "Portfolio" at bounding box center [353, 64] width 68 height 26
